Goal: Task Accomplishment & Management: Use online tool/utility

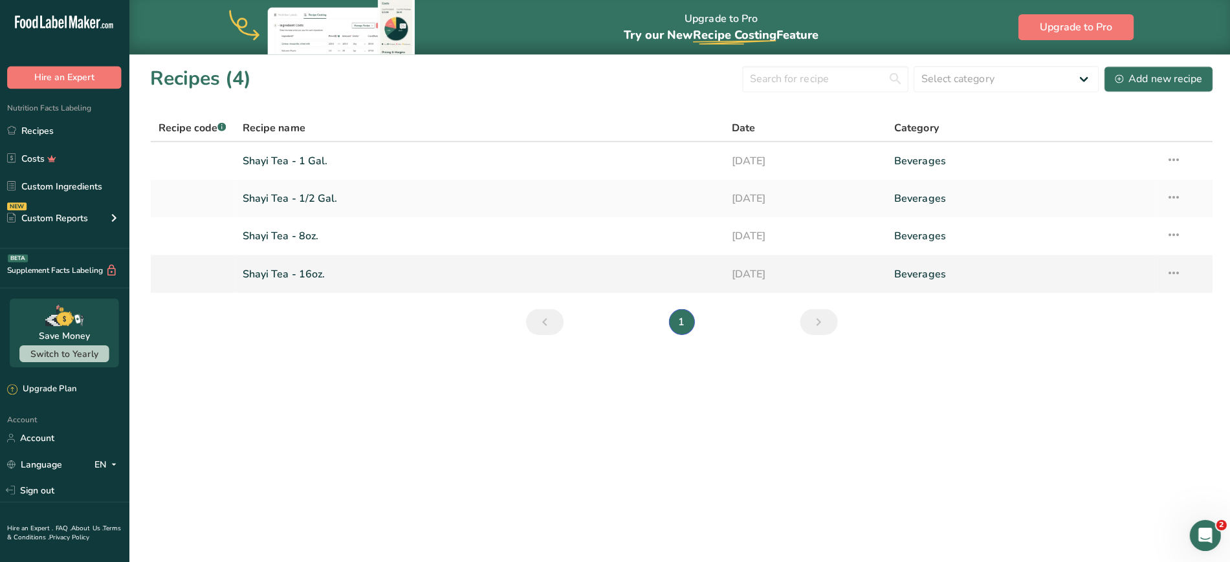
click at [314, 273] on link "Shayi Tea - 16oz." at bounding box center [479, 272] width 472 height 27
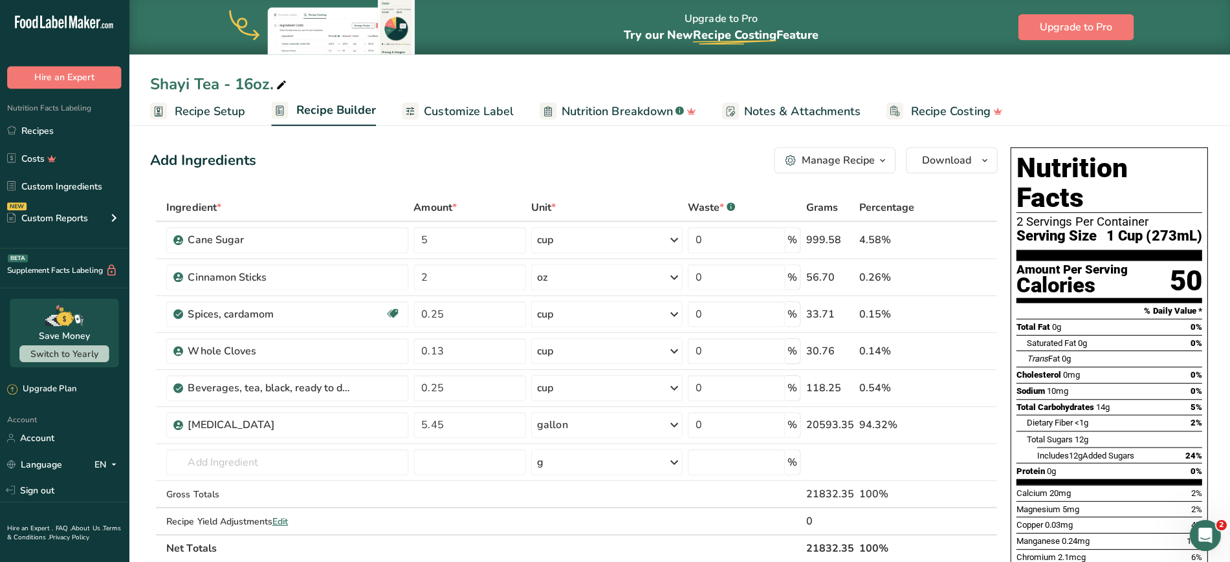
click at [221, 109] on span "Recipe Setup" at bounding box center [210, 110] width 71 height 17
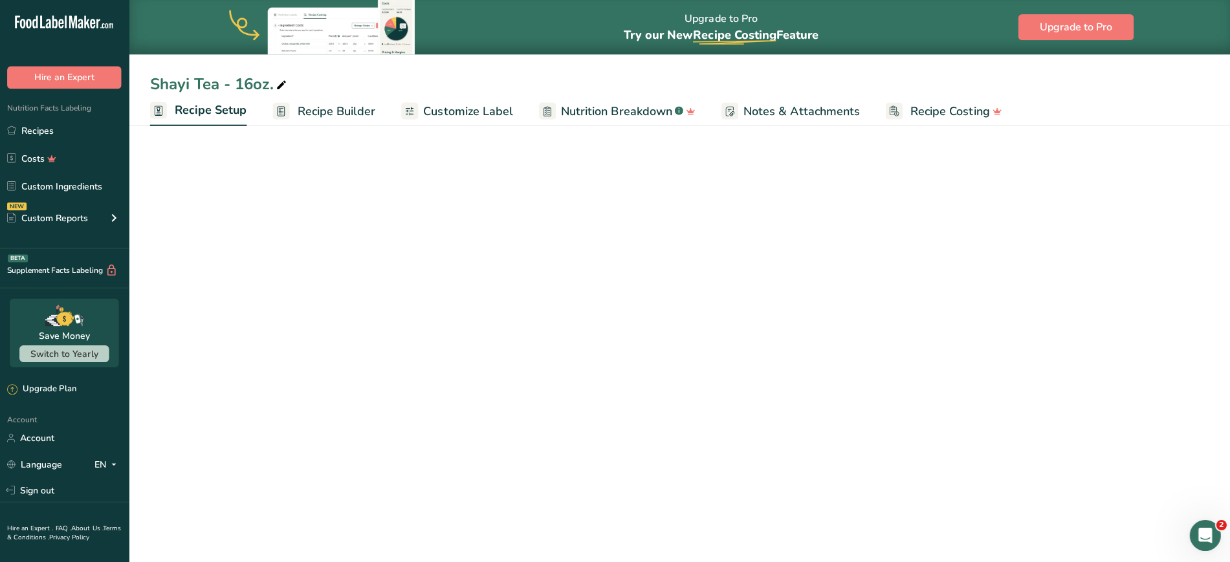
select select "22"
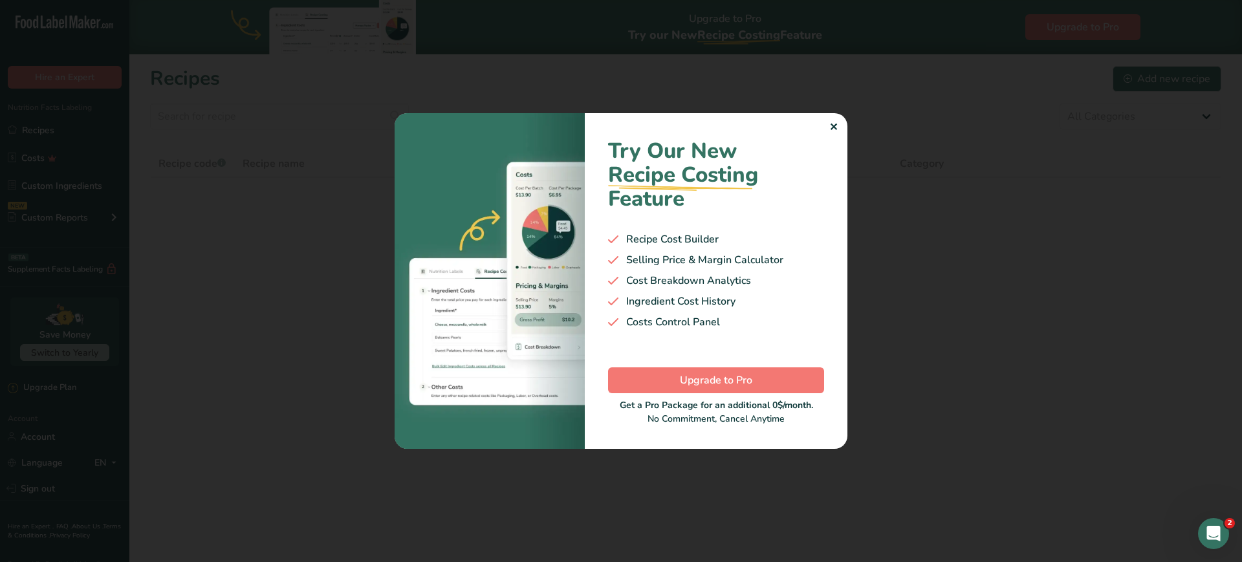
click at [832, 130] on div ".a-20{fill:#fff;} Hire an Expert Nutrition Facts Labeling Recipes Costs Custom …" at bounding box center [621, 281] width 1242 height 562
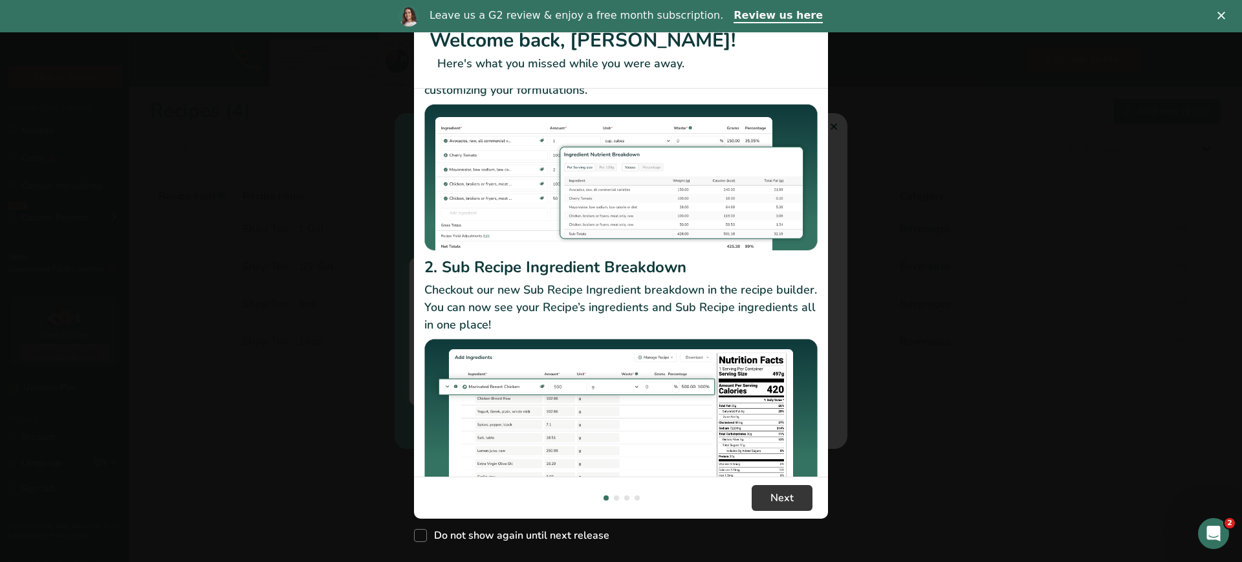
scroll to position [110, 0]
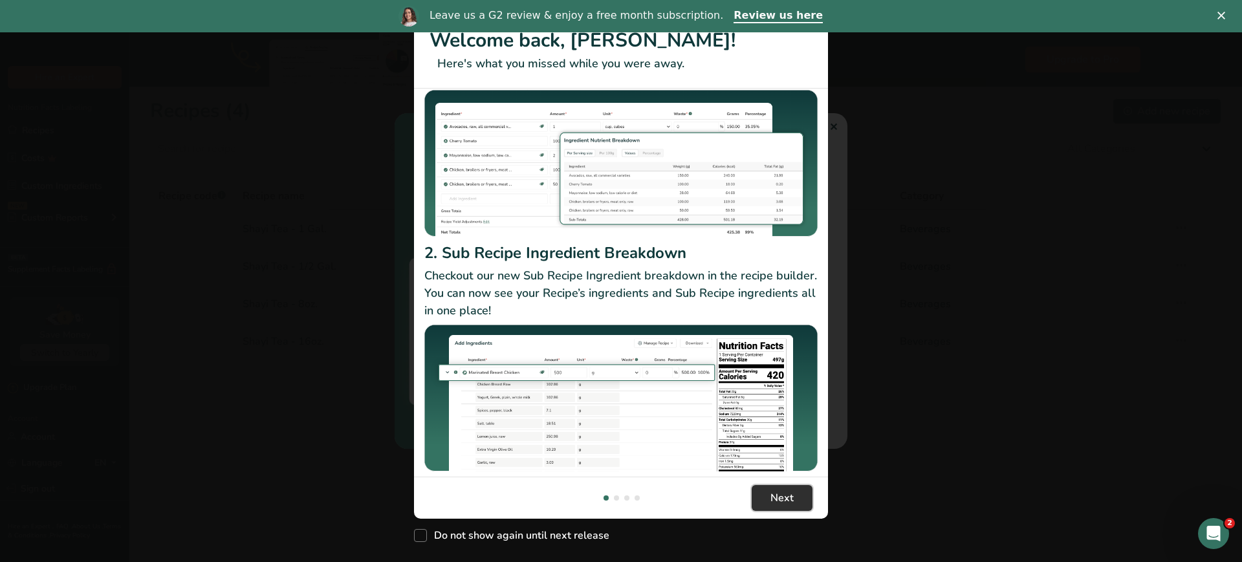
click at [783, 496] on span "Next" at bounding box center [781, 498] width 23 height 16
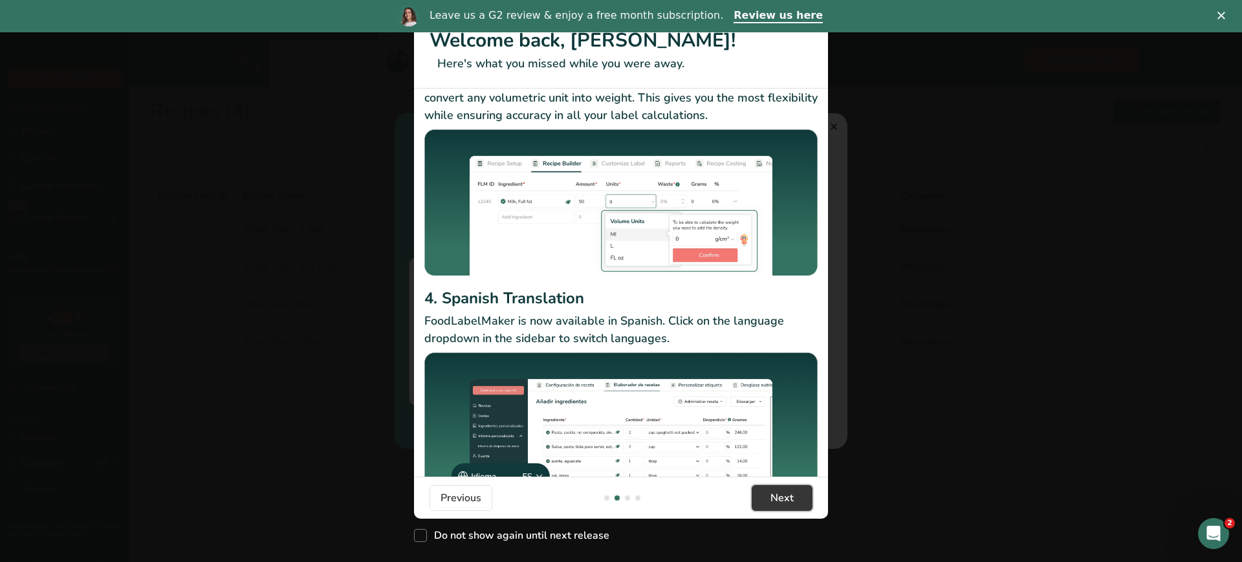
scroll to position [81, 0]
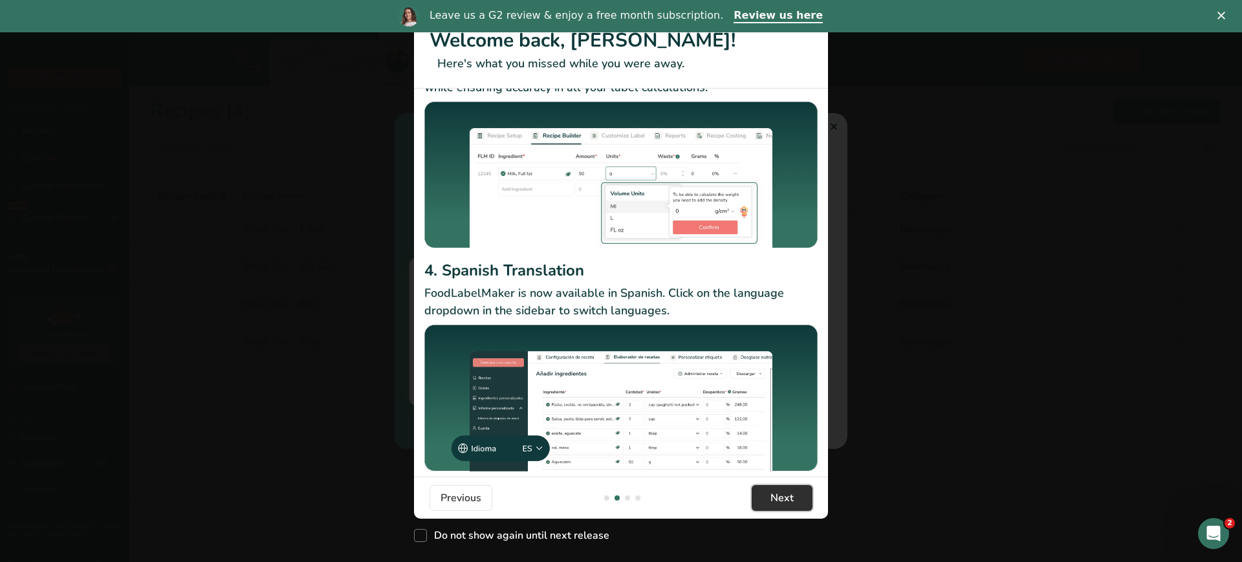
click at [772, 506] on button "Next" at bounding box center [782, 498] width 61 height 26
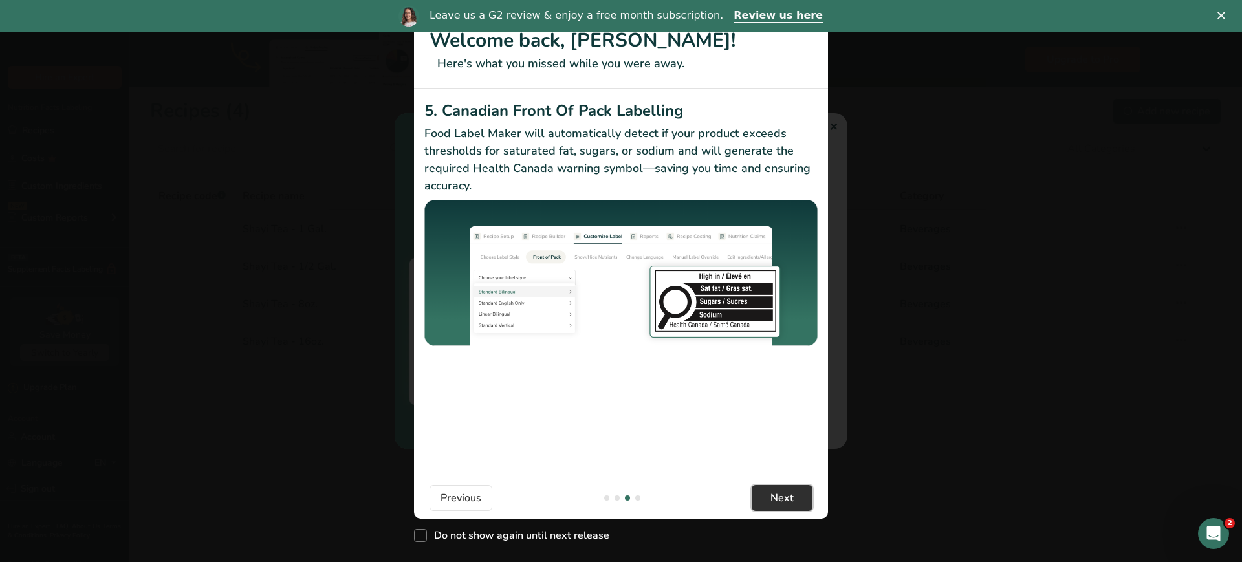
click at [783, 506] on button "Next" at bounding box center [782, 498] width 61 height 26
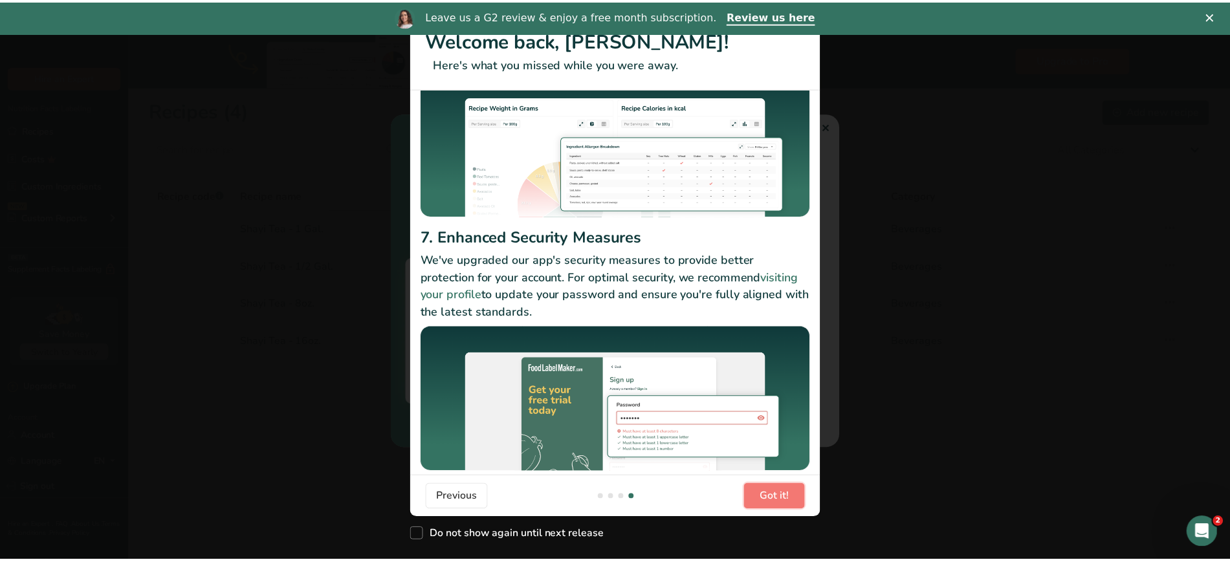
scroll to position [97, 0]
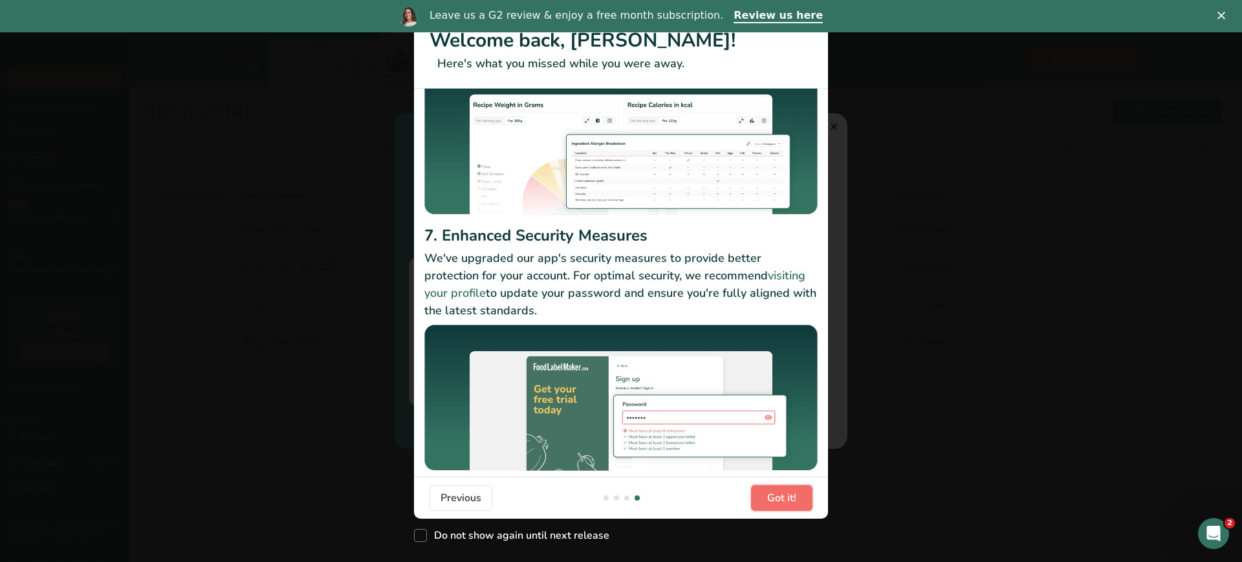
click at [778, 503] on span "Got it!" at bounding box center [781, 498] width 29 height 16
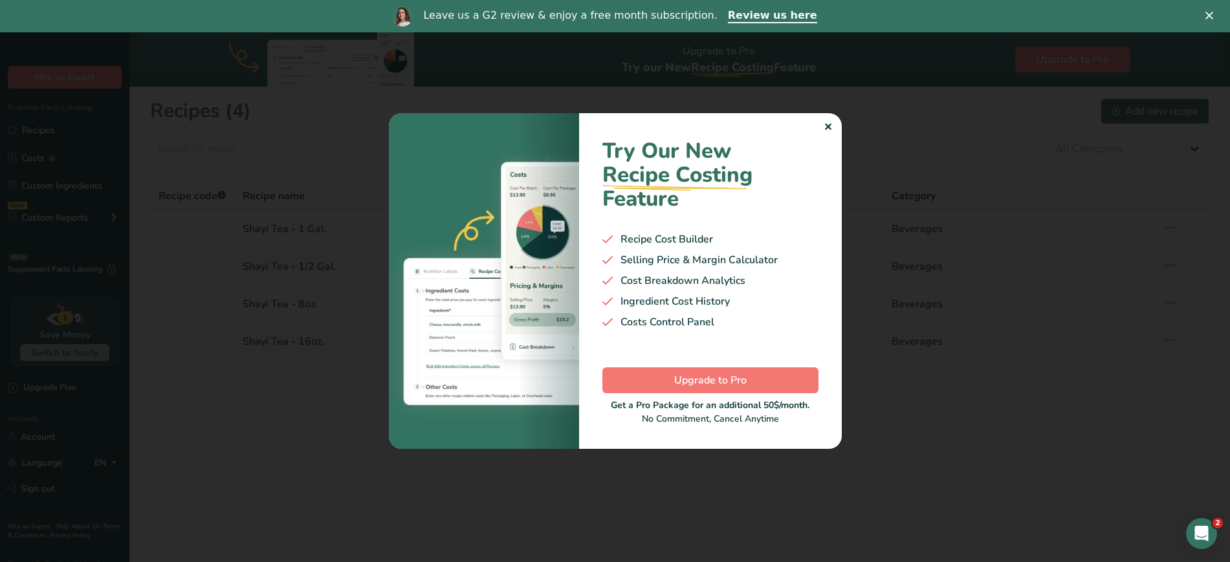
click at [826, 130] on div "✕" at bounding box center [828, 128] width 8 height 16
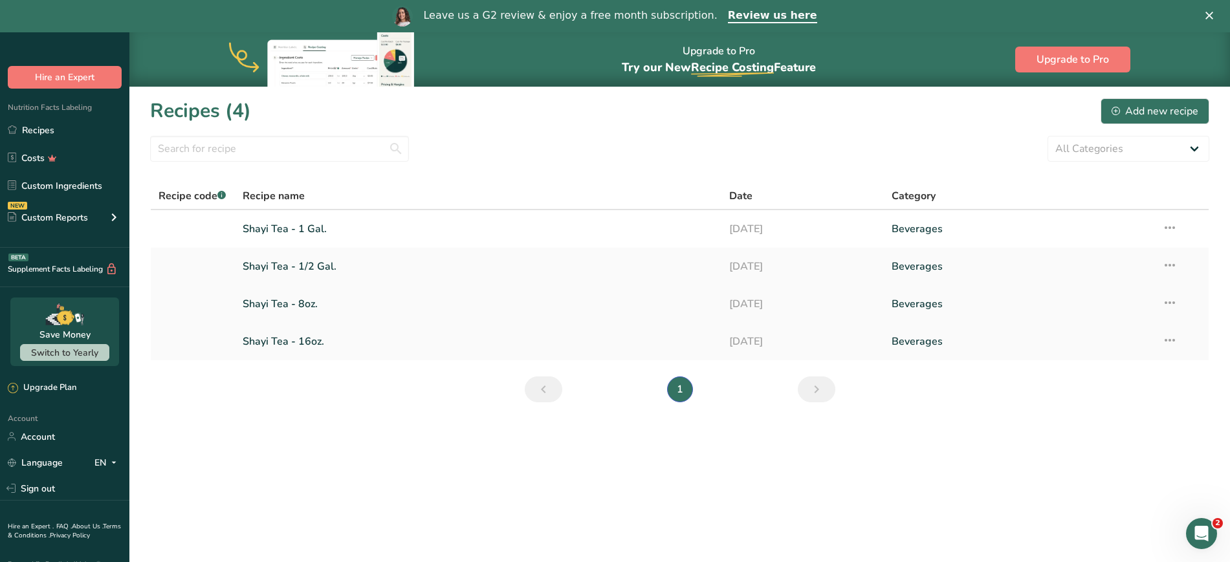
click at [311, 307] on link "Shayi Tea - 8oz." at bounding box center [479, 303] width 472 height 27
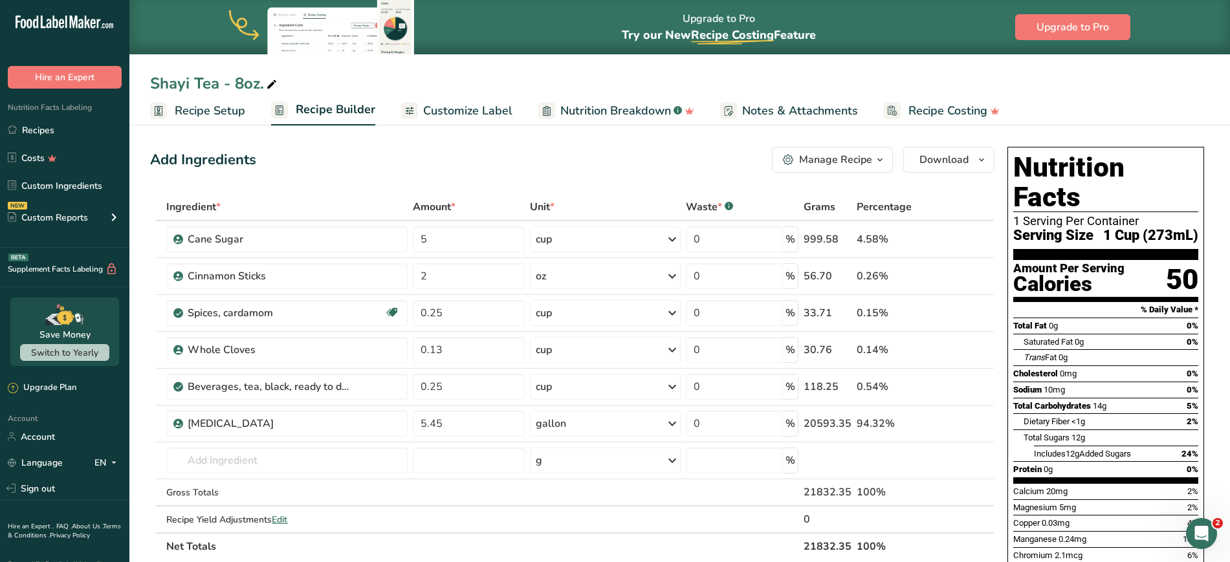
click at [218, 110] on span "Recipe Setup" at bounding box center [210, 110] width 71 height 17
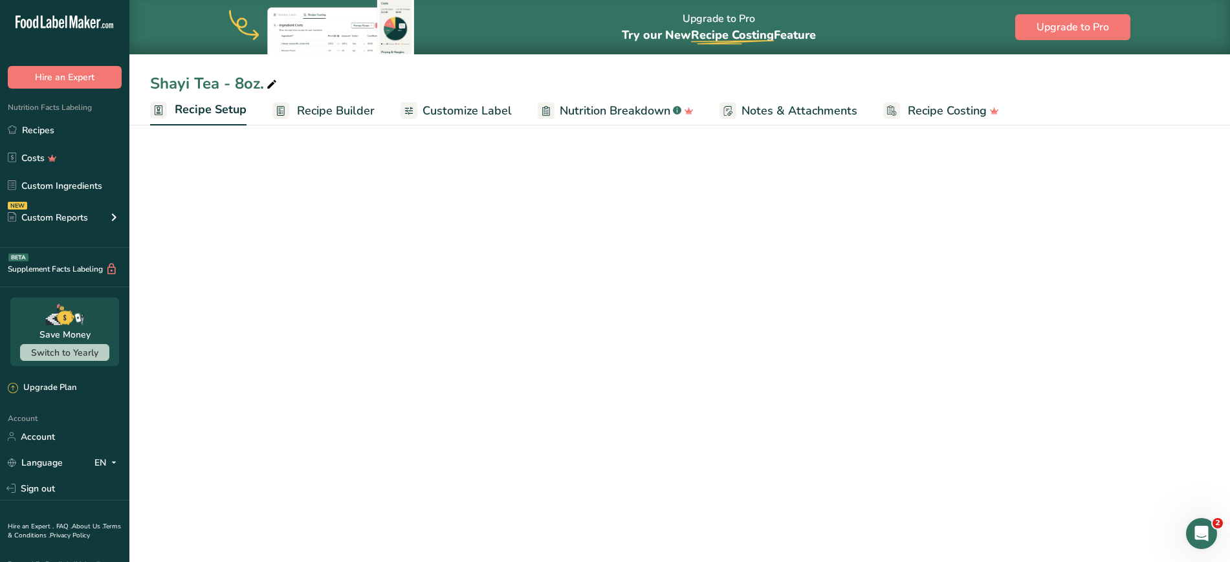
select select "22"
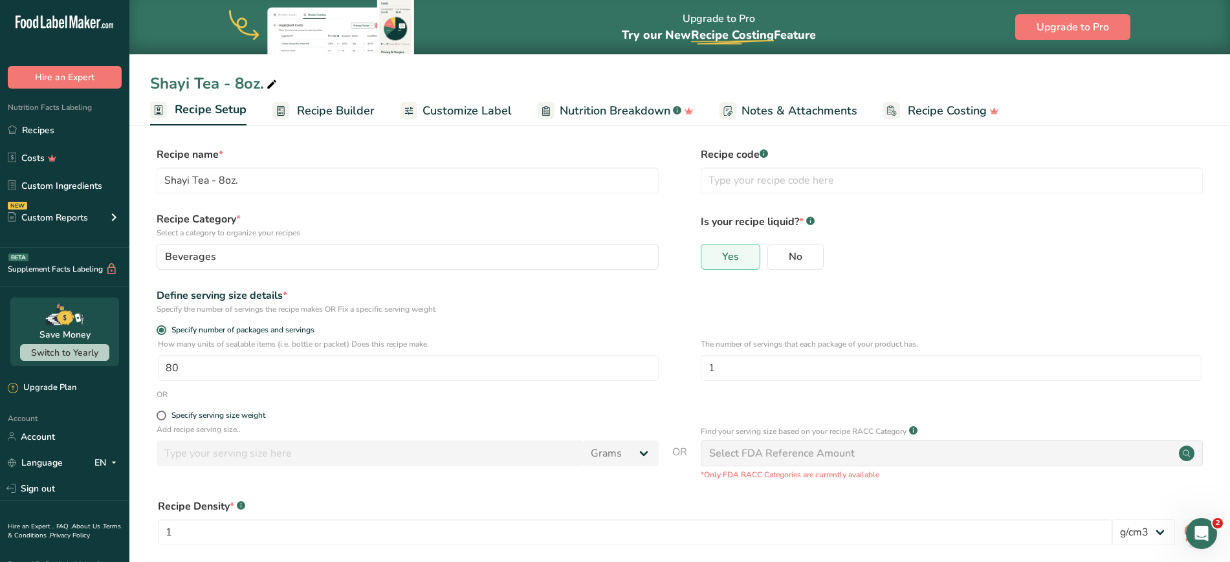
click at [668, 336] on div "Specify number of packages and servings" at bounding box center [679, 331] width 1059 height 13
click at [346, 113] on span "Recipe Builder" at bounding box center [336, 110] width 78 height 17
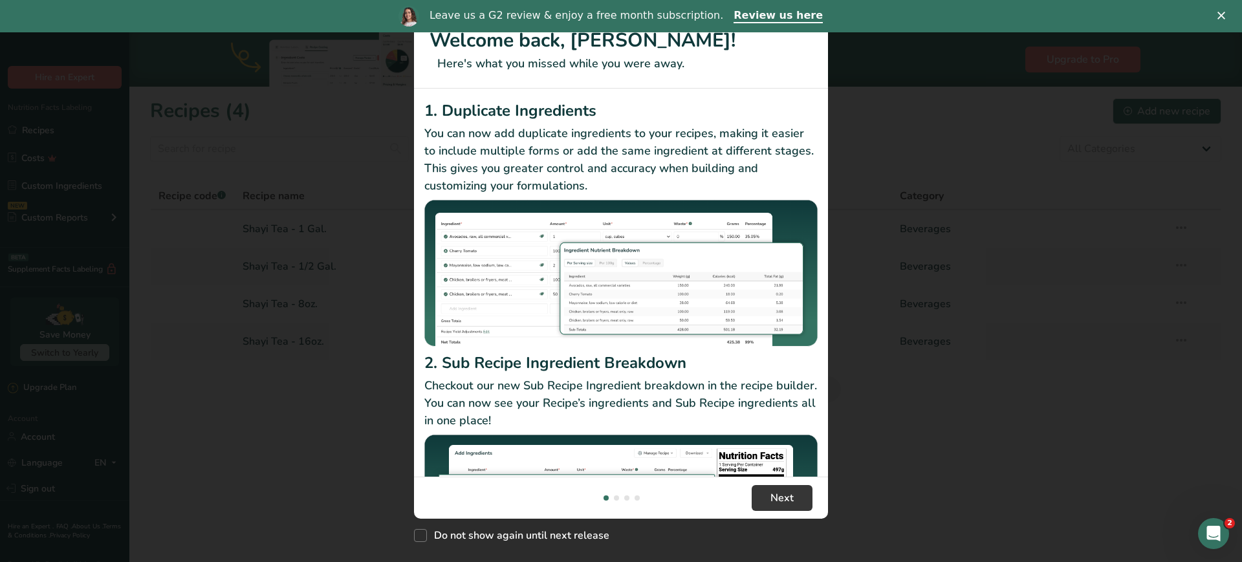
click at [950, 178] on div "New Features" at bounding box center [621, 281] width 1242 height 562
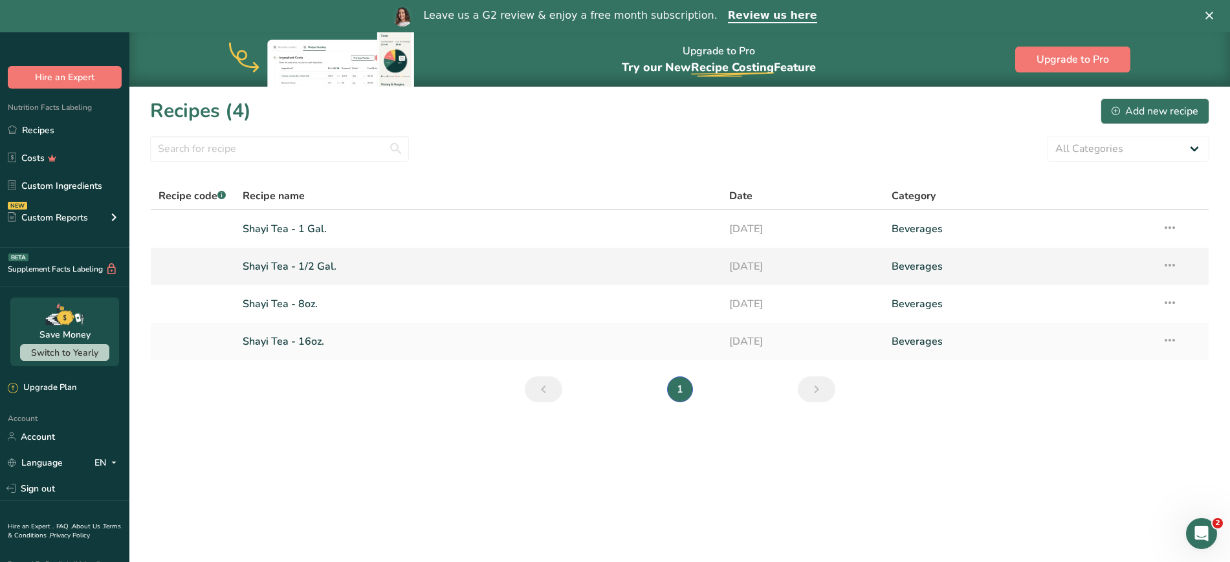
click at [305, 274] on link "Shayi Tea - 1/2 Gal." at bounding box center [479, 266] width 472 height 27
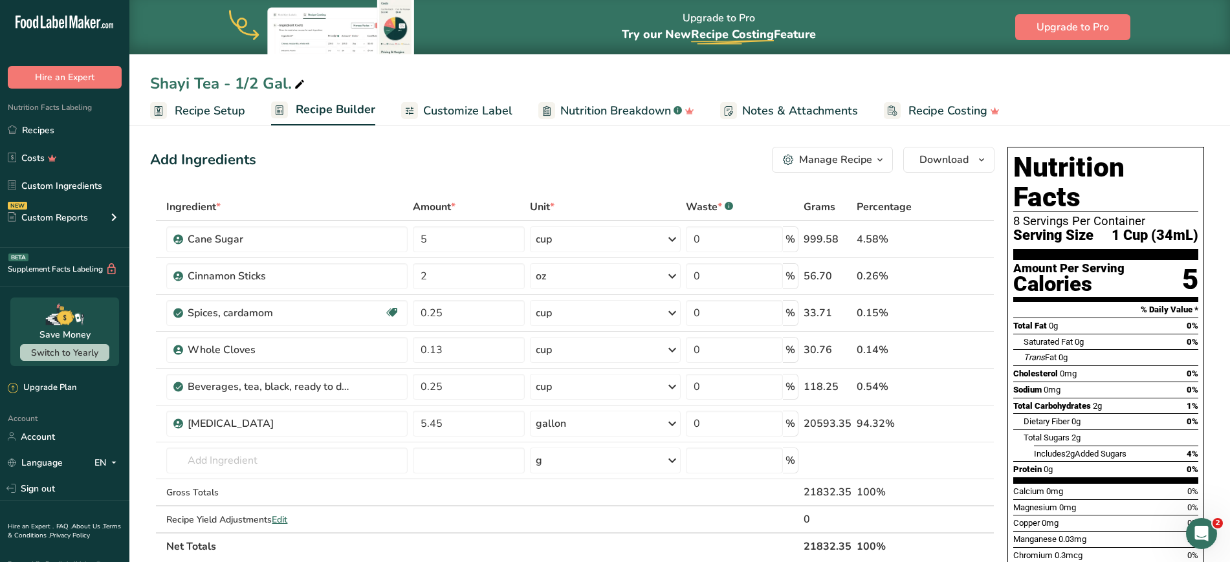
click at [192, 104] on span "Recipe Setup" at bounding box center [210, 110] width 71 height 17
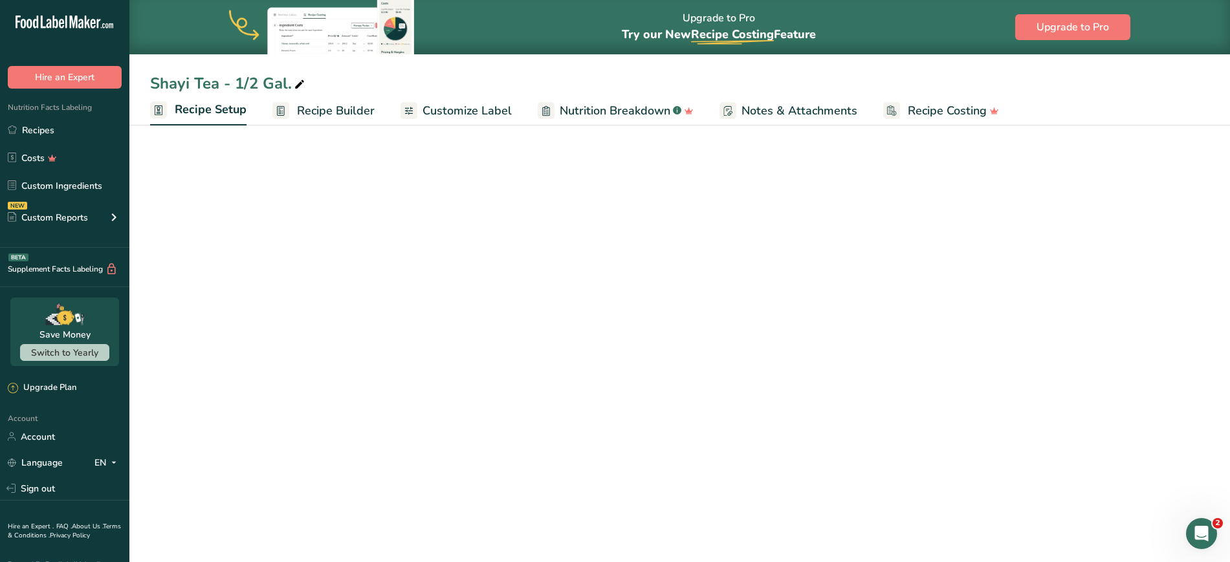
select select "22"
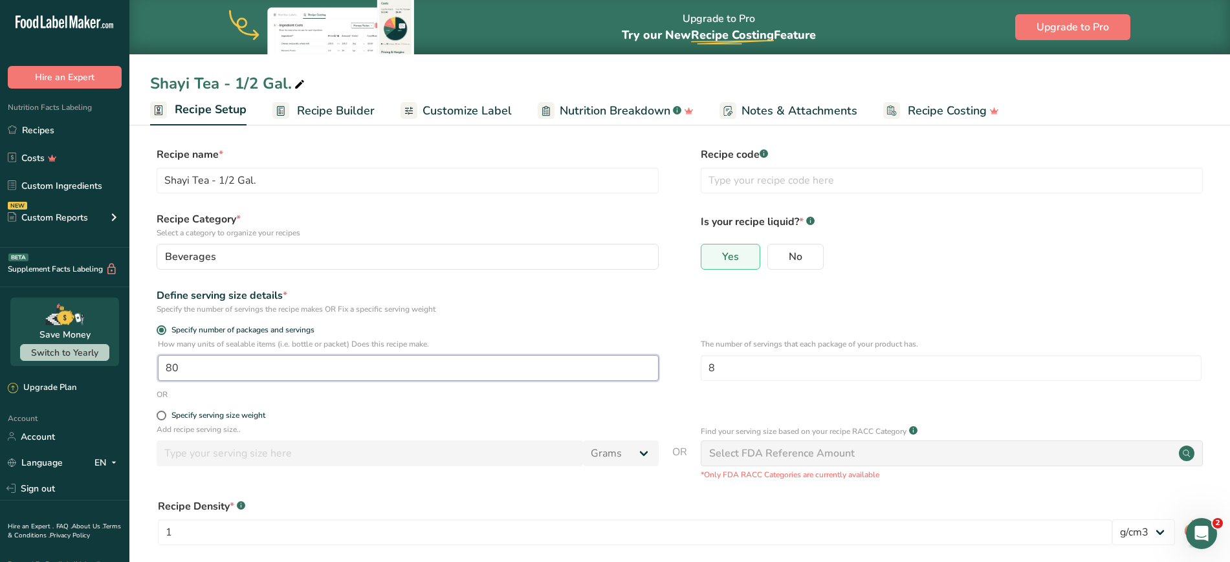
click at [204, 370] on input "80" at bounding box center [408, 368] width 501 height 26
type input "10"
click at [574, 304] on div "Specify the number of servings the recipe makes OR Fix a specific serving weight" at bounding box center [408, 309] width 502 height 12
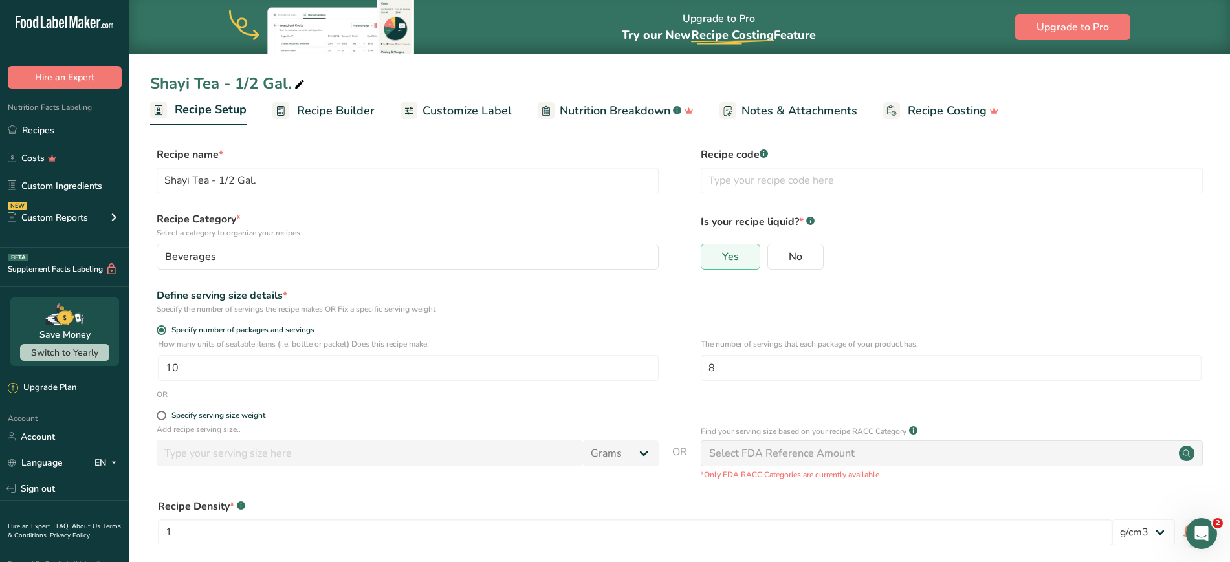
click at [618, 309] on div "Specify the number of servings the recipe makes OR Fix a specific serving weight" at bounding box center [408, 309] width 502 height 12
click at [720, 369] on input "8" at bounding box center [951, 368] width 501 height 26
click at [595, 300] on div "Define serving size details *" at bounding box center [408, 296] width 502 height 16
click at [739, 371] on input "10" at bounding box center [951, 368] width 501 height 26
type input "1"
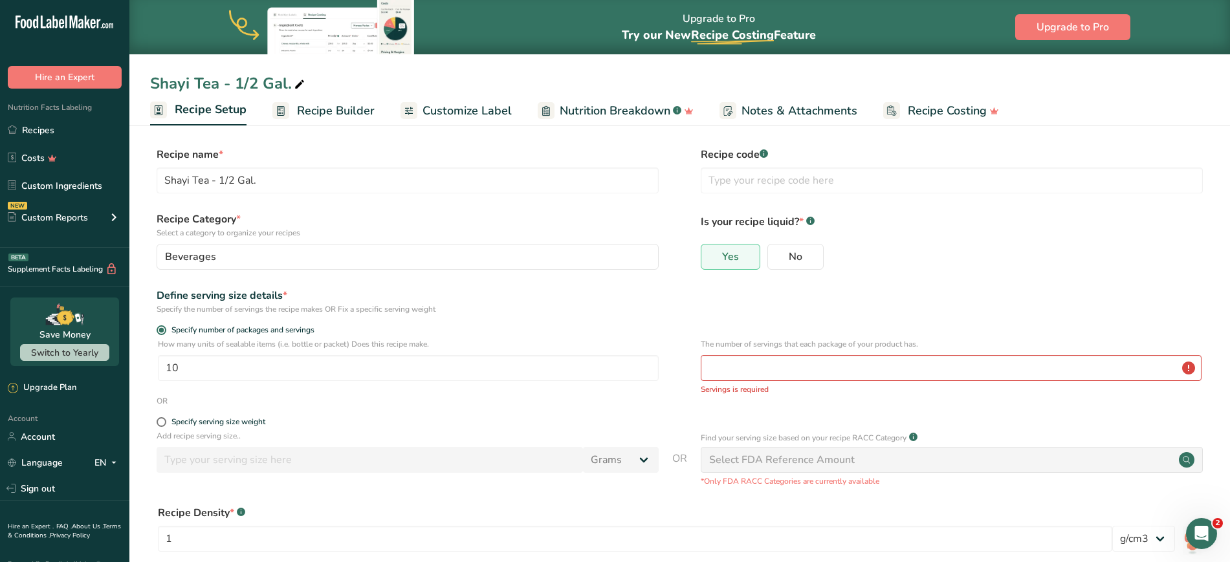
click at [987, 65] on div "Shayi Tea - 1/2 Gal. Recipe Setup Recipe Builder Customize Label Nutrition Brea…" at bounding box center [679, 62] width 1100 height 125
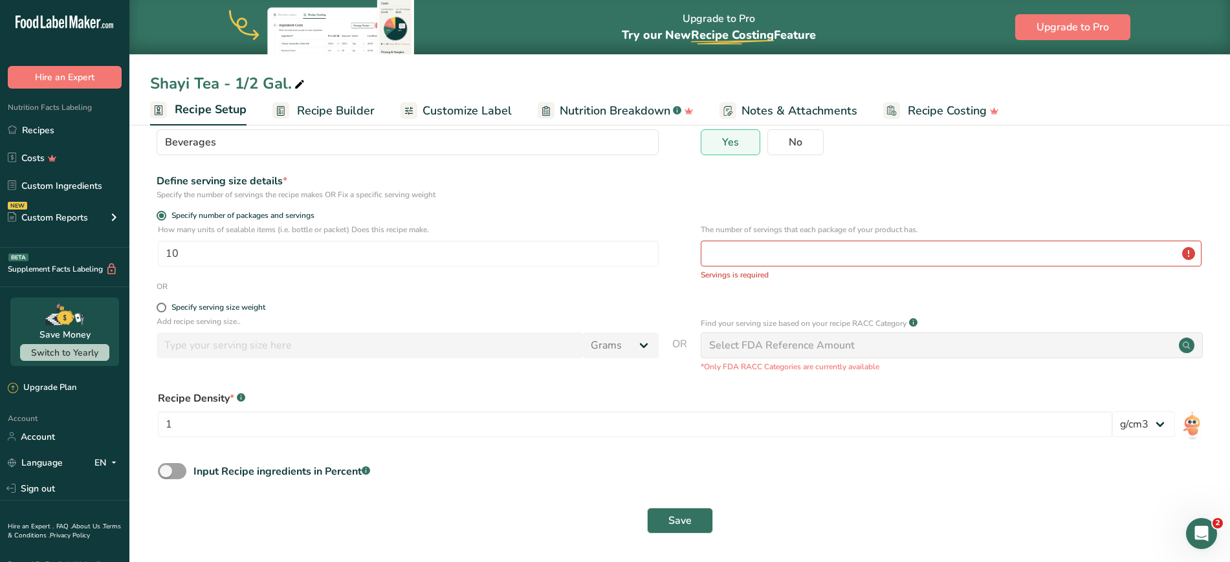
scroll to position [34, 0]
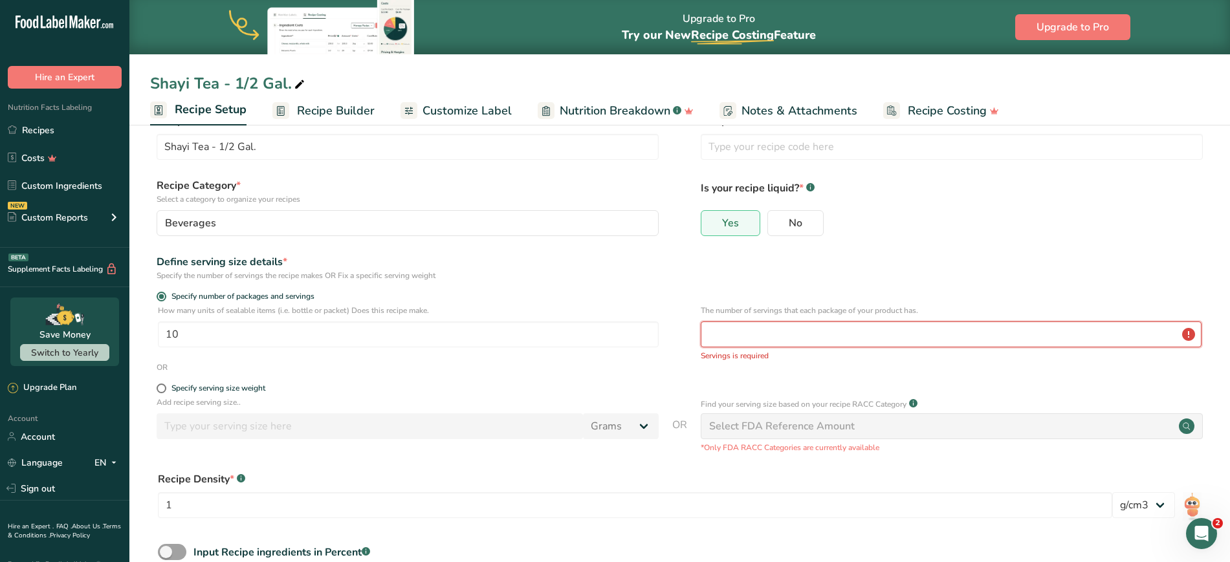
click at [743, 333] on input "number" at bounding box center [951, 335] width 501 height 26
